Goal: Navigation & Orientation: Find specific page/section

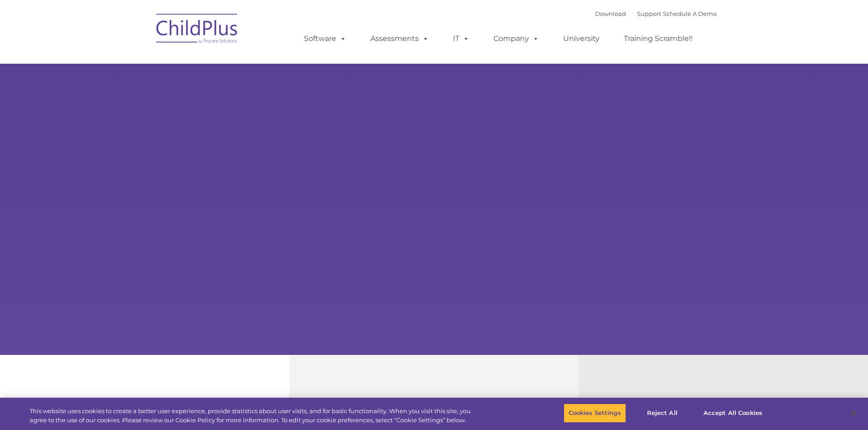
select select "MEDIUM"
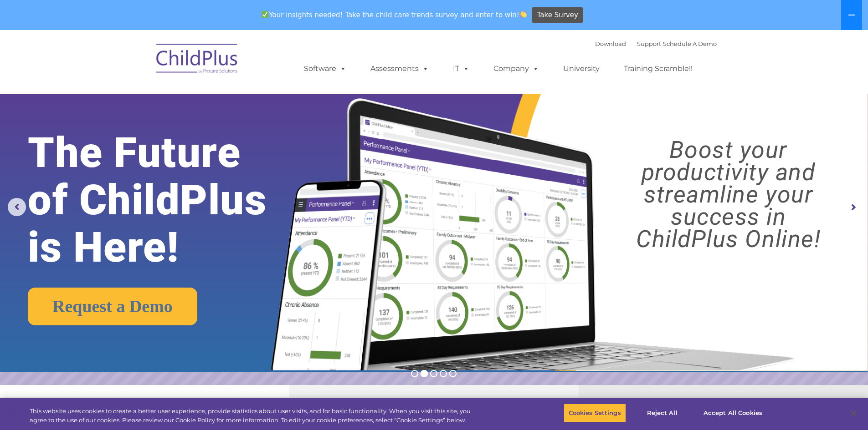
click at [852, 15] on icon at bounding box center [851, 15] width 6 height 1
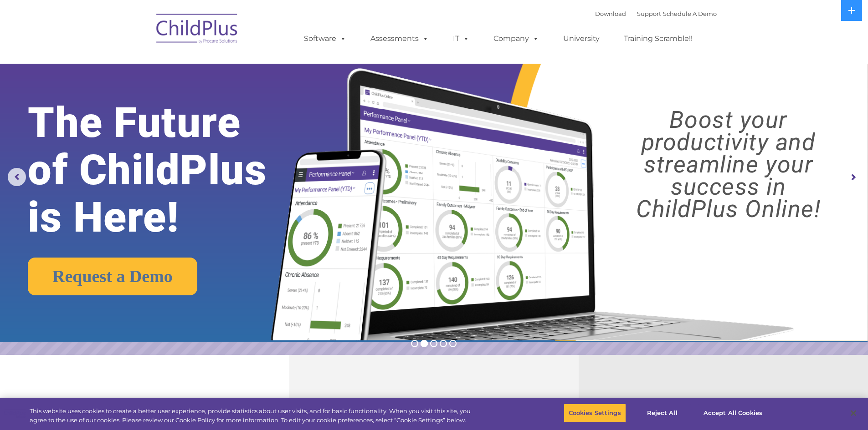
click at [209, 35] on img at bounding box center [197, 30] width 91 height 46
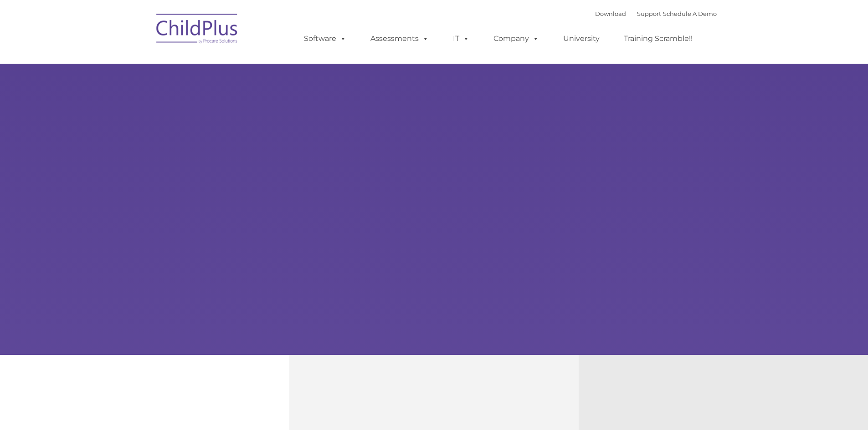
type input ""
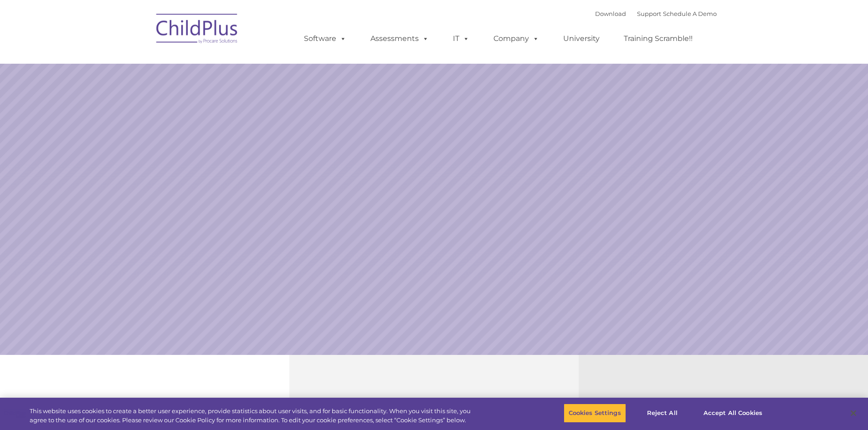
select select "MEDIUM"
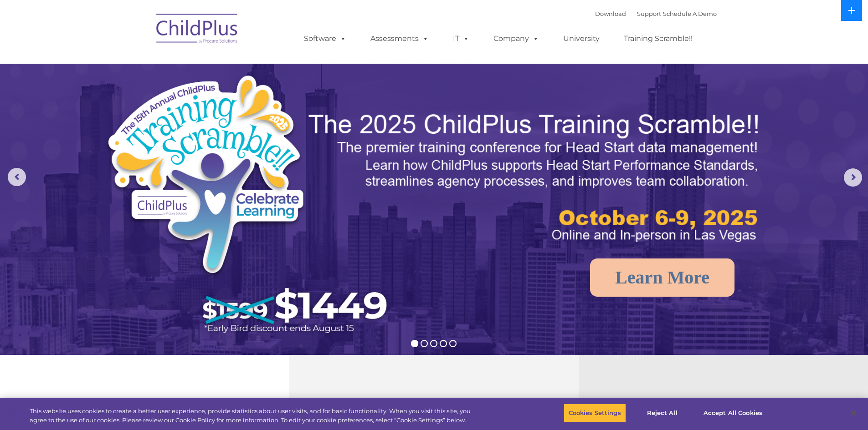
click at [844, 13] on button at bounding box center [851, 10] width 21 height 21
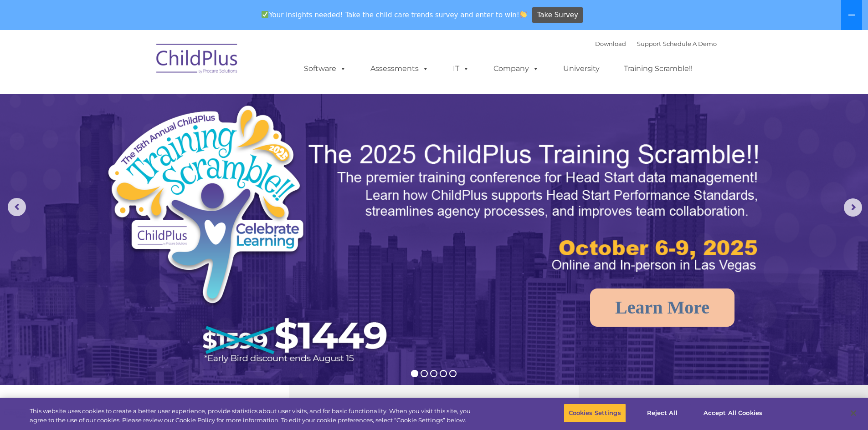
click at [844, 13] on button at bounding box center [851, 15] width 21 height 30
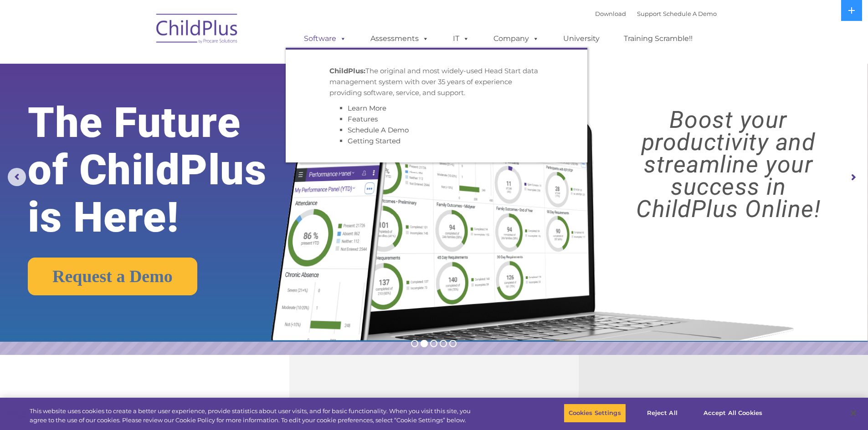
click at [333, 38] on link "Software" at bounding box center [325, 39] width 61 height 18
